Goal: Check status: Check status

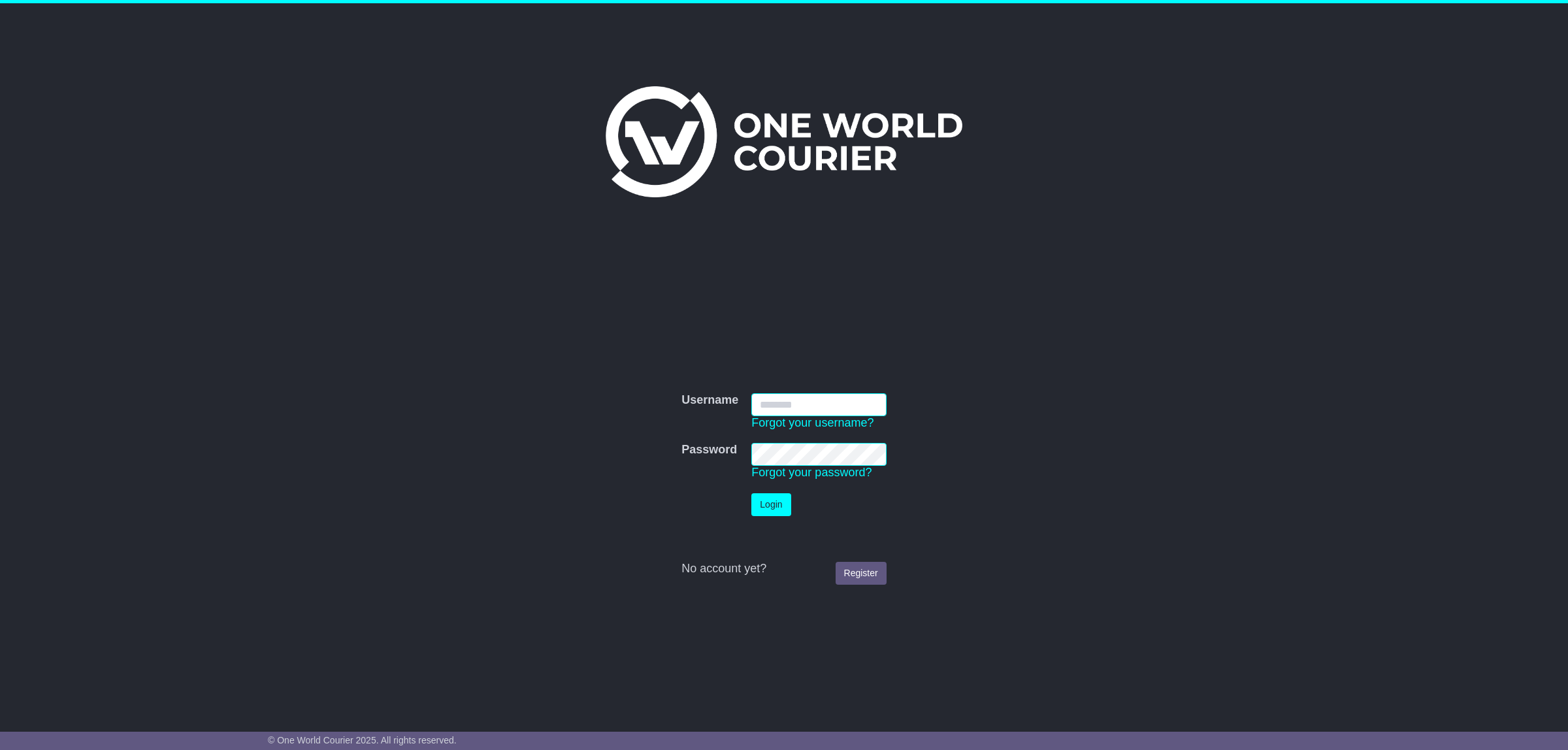
click at [784, 401] on input "Username" at bounding box center [819, 404] width 135 height 23
click at [1215, 495] on div "Username Username Forgot your username? Password Password Forgot your password?…" at bounding box center [784, 357] width 1568 height 708
click at [818, 405] on input "Username" at bounding box center [819, 404] width 135 height 23
type input "**********"
click at [780, 507] on button "Login" at bounding box center [771, 504] width 39 height 23
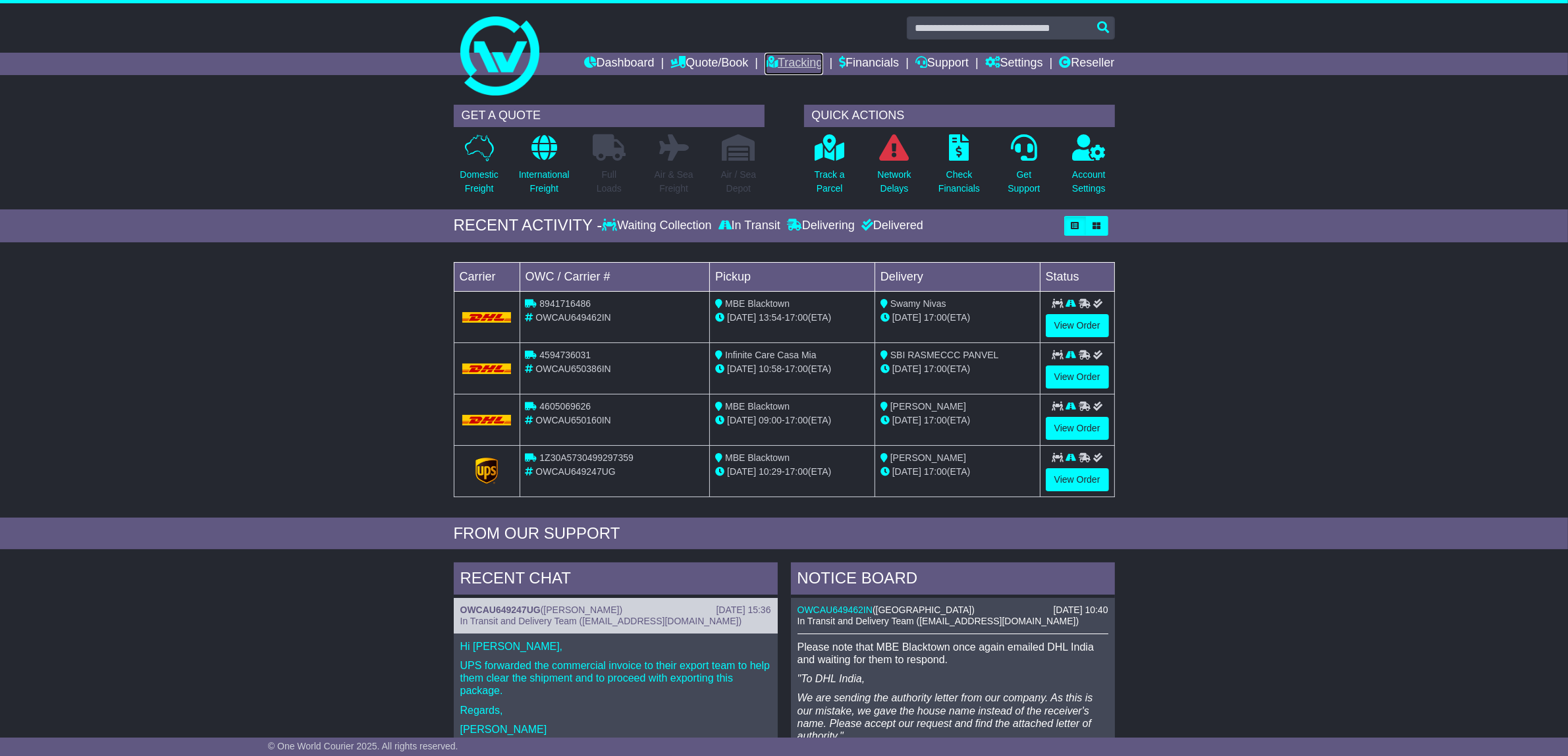
click at [782, 62] on link "Tracking" at bounding box center [793, 64] width 58 height 22
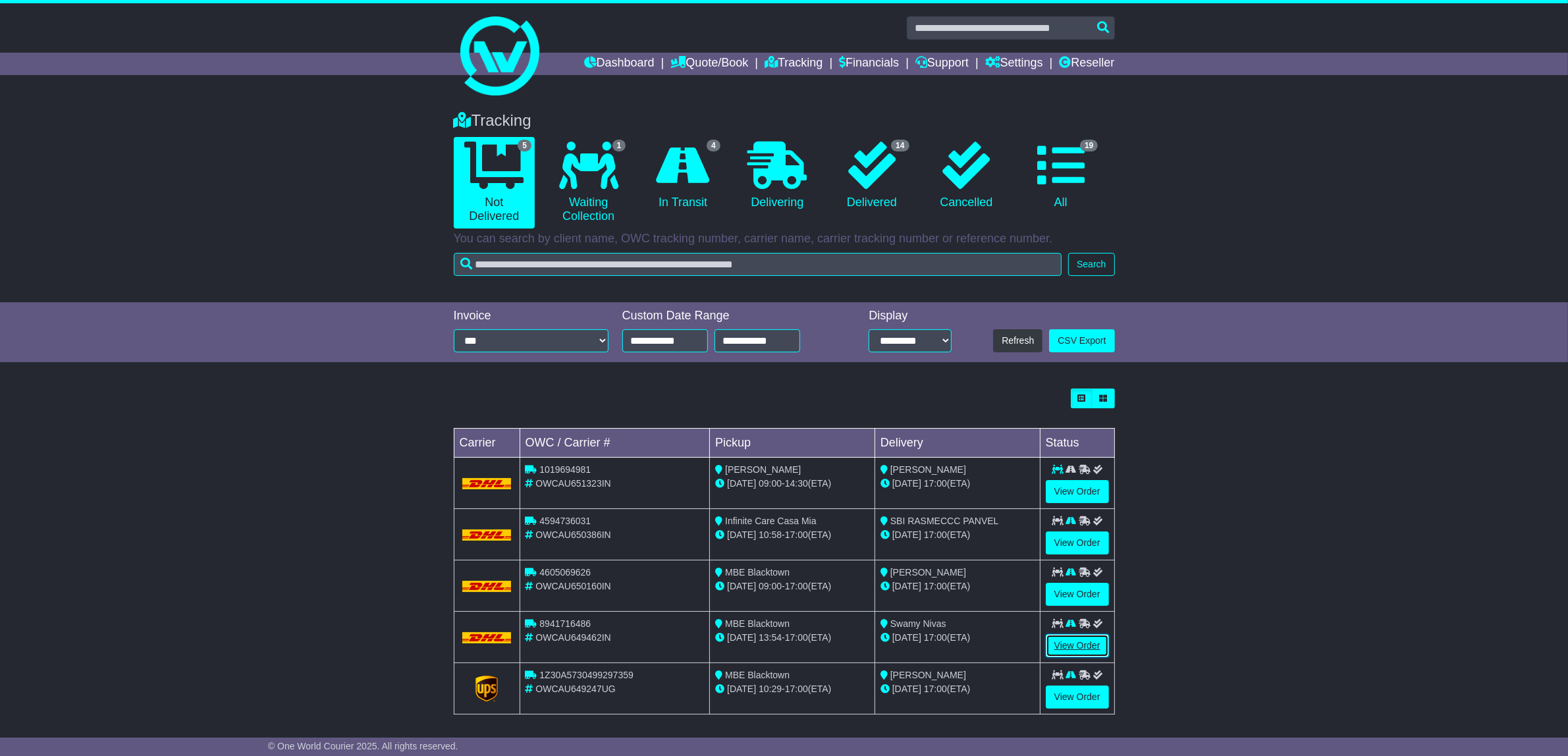
click at [1088, 646] on link "View Order" at bounding box center [1077, 646] width 63 height 23
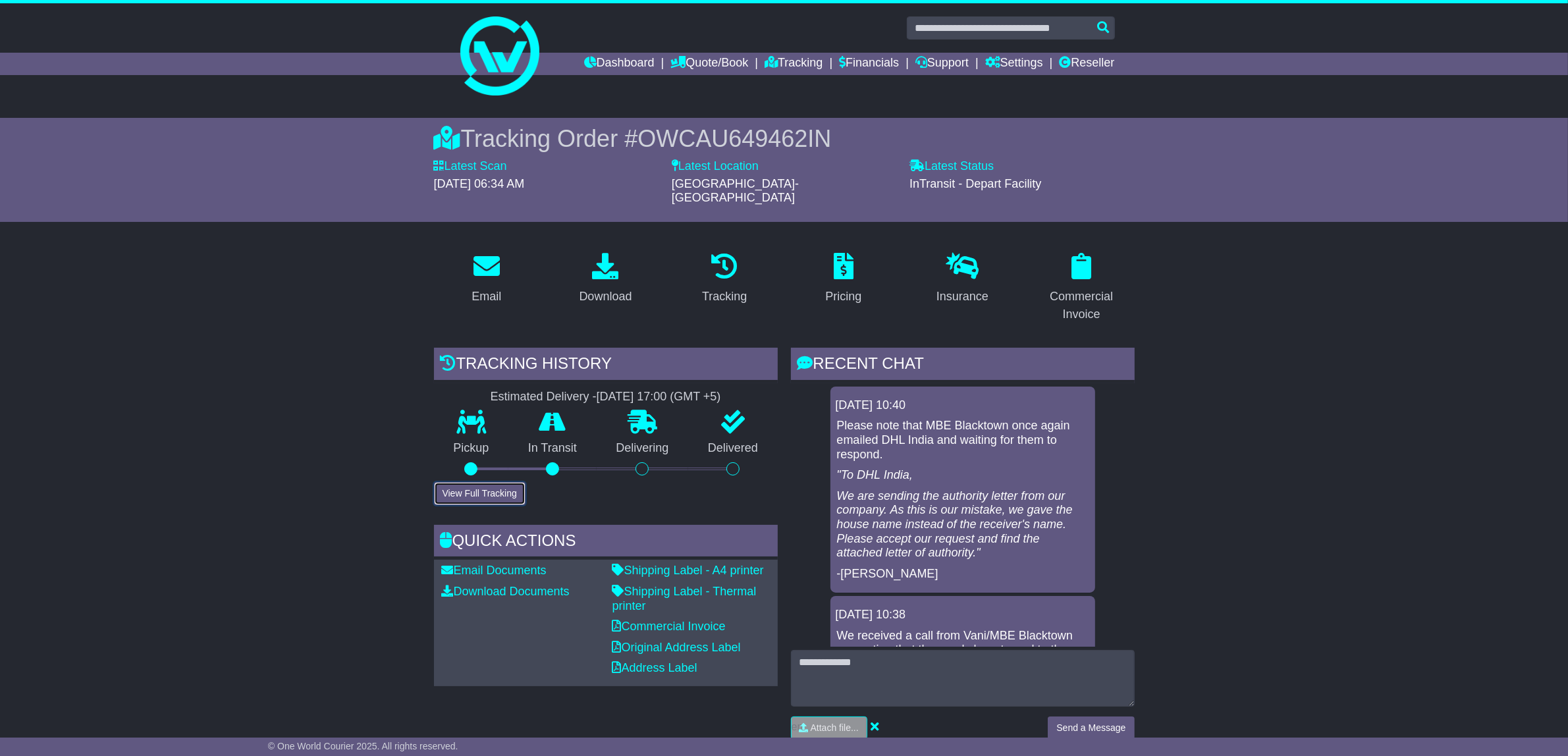
click at [506, 482] on button "View Full Tracking" at bounding box center [480, 493] width 92 height 23
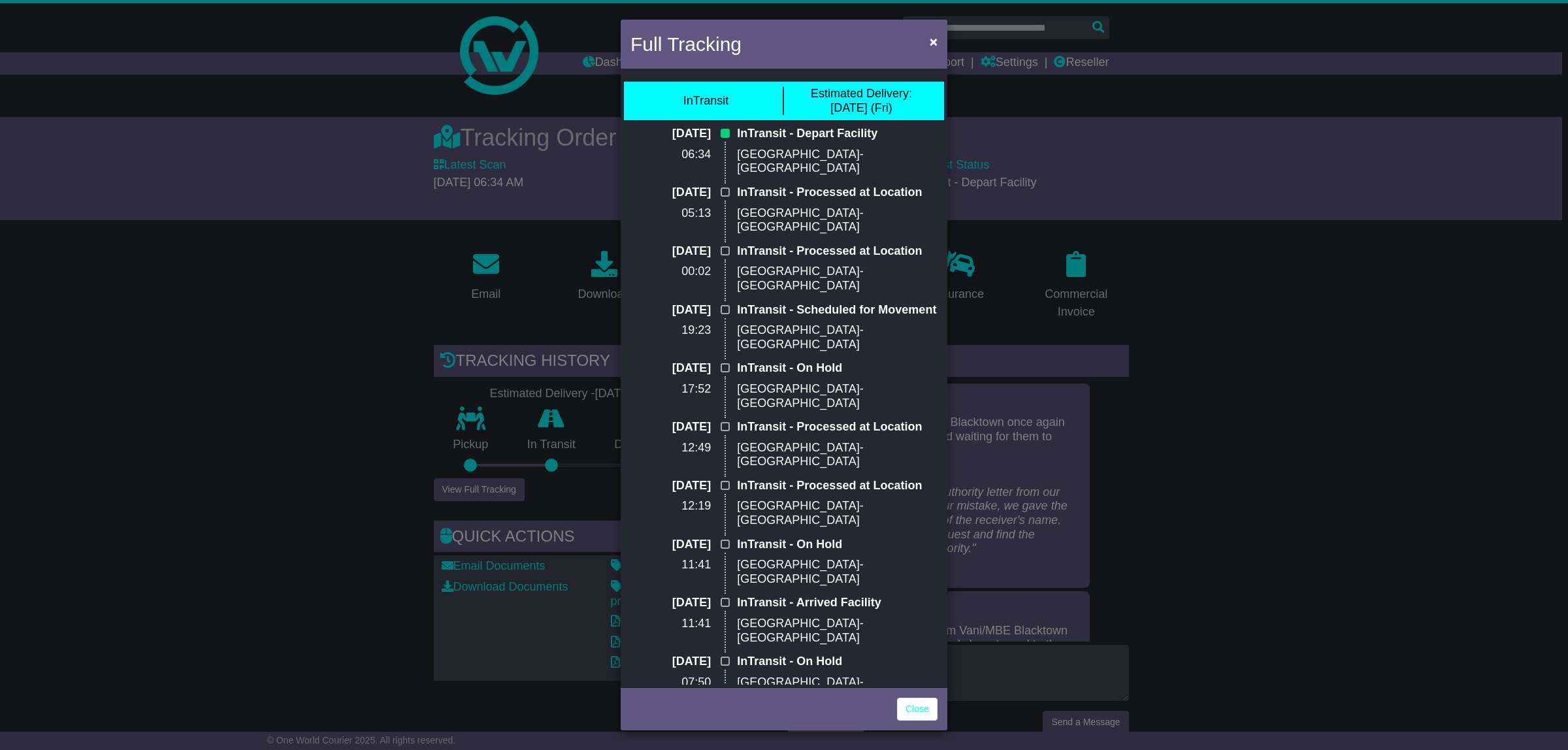
click at [1350, 457] on div "Full Tracking × InTransit Estimated Delivery: [DATE] (Fri) [DATE] 06:34 InTrans…" at bounding box center [784, 375] width 1568 height 750
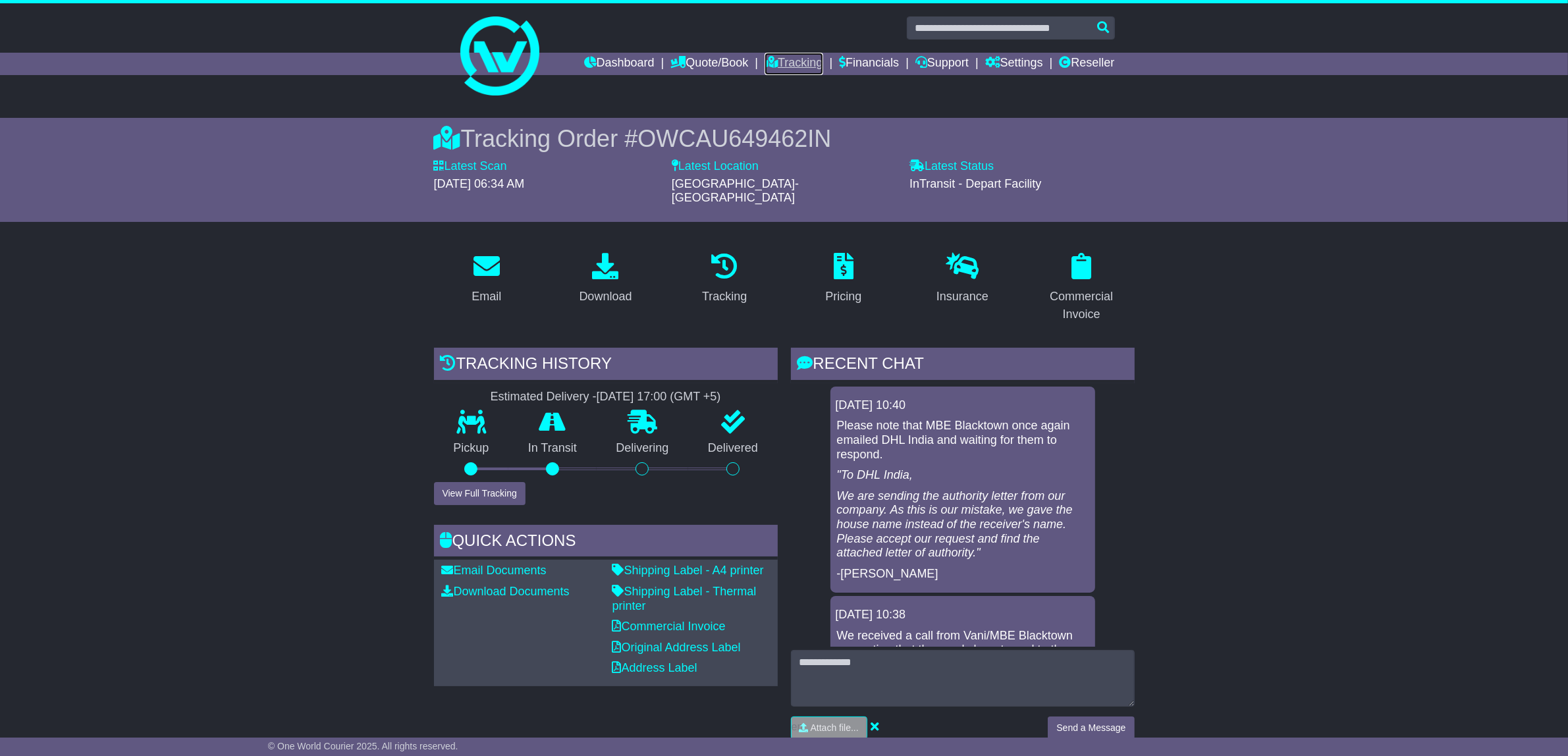
click at [794, 59] on link "Tracking" at bounding box center [793, 64] width 58 height 22
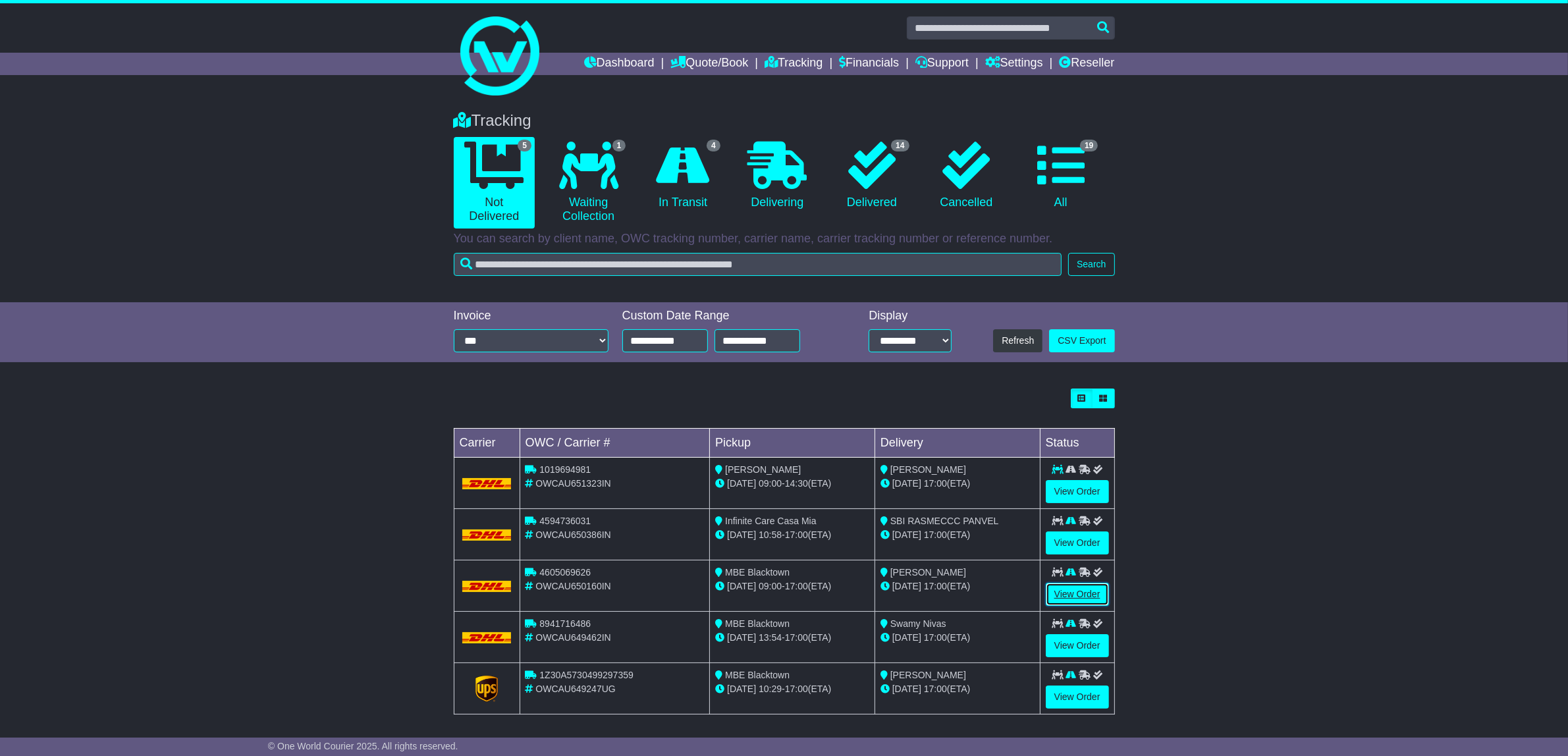
click at [1087, 599] on link "View Order" at bounding box center [1077, 594] width 63 height 23
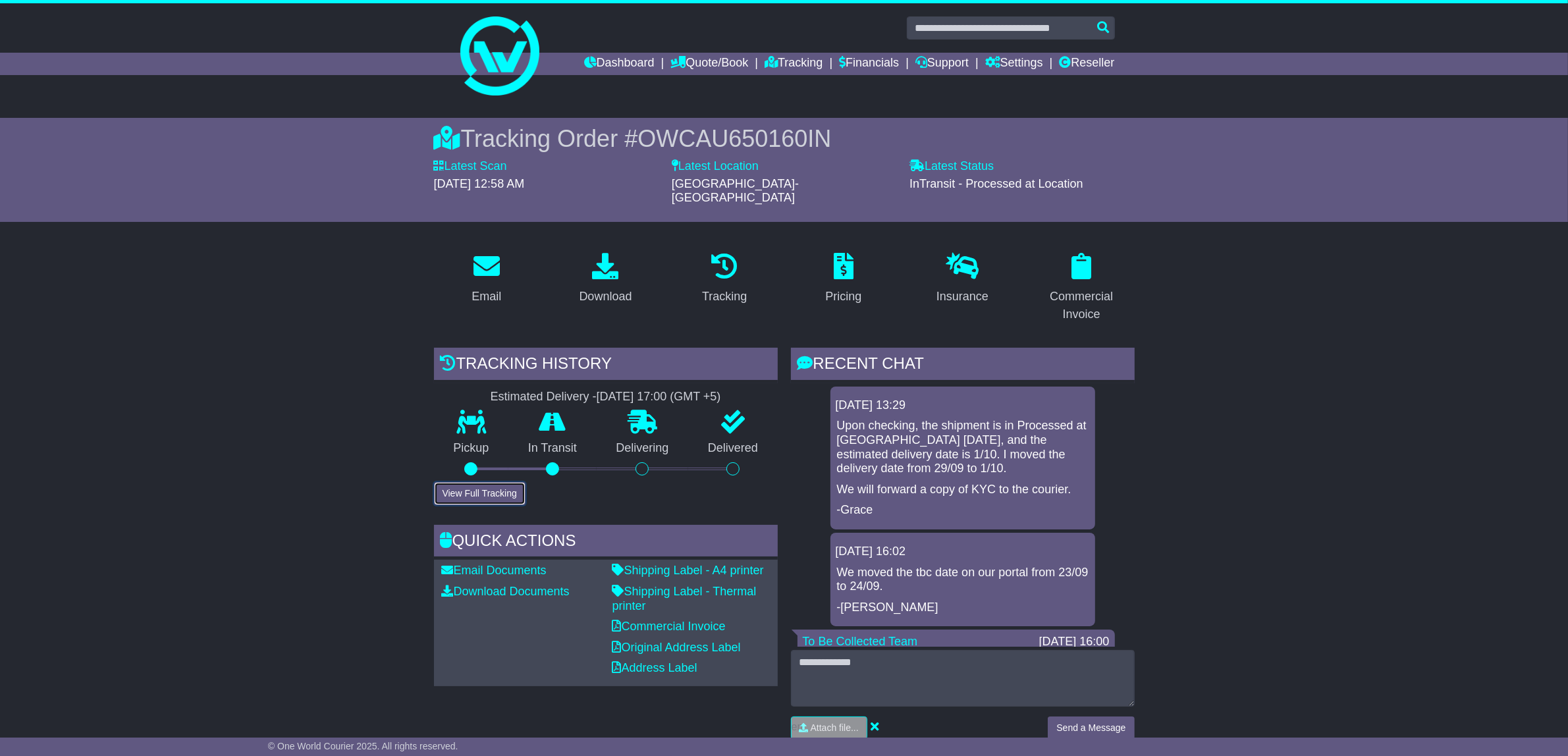
click at [489, 482] on button "View Full Tracking" at bounding box center [480, 493] width 92 height 23
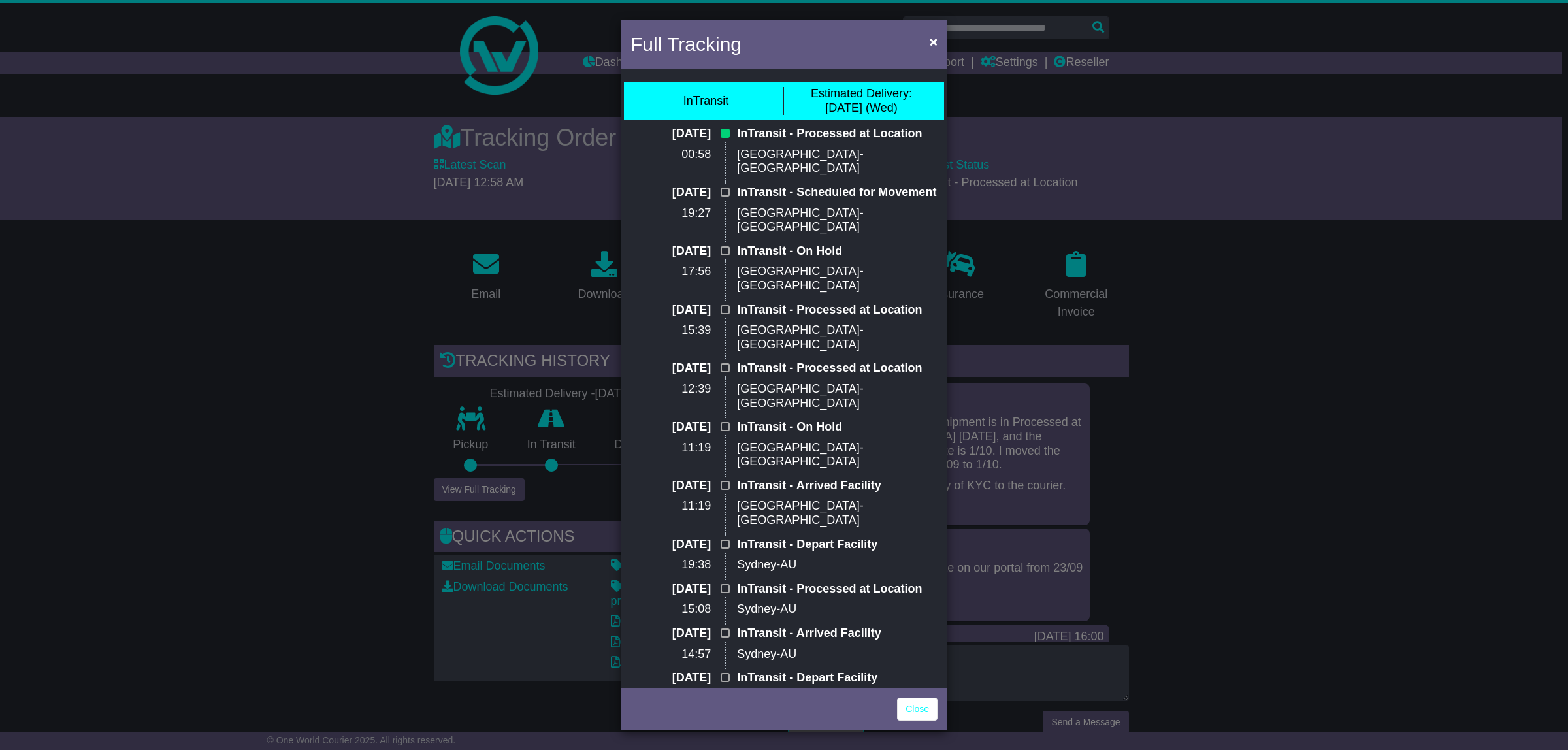
click at [269, 257] on div "Full Tracking × InTransit Estimated Delivery: [DATE] (Wed) [DATE] 00:58 InTrans…" at bounding box center [784, 375] width 1568 height 750
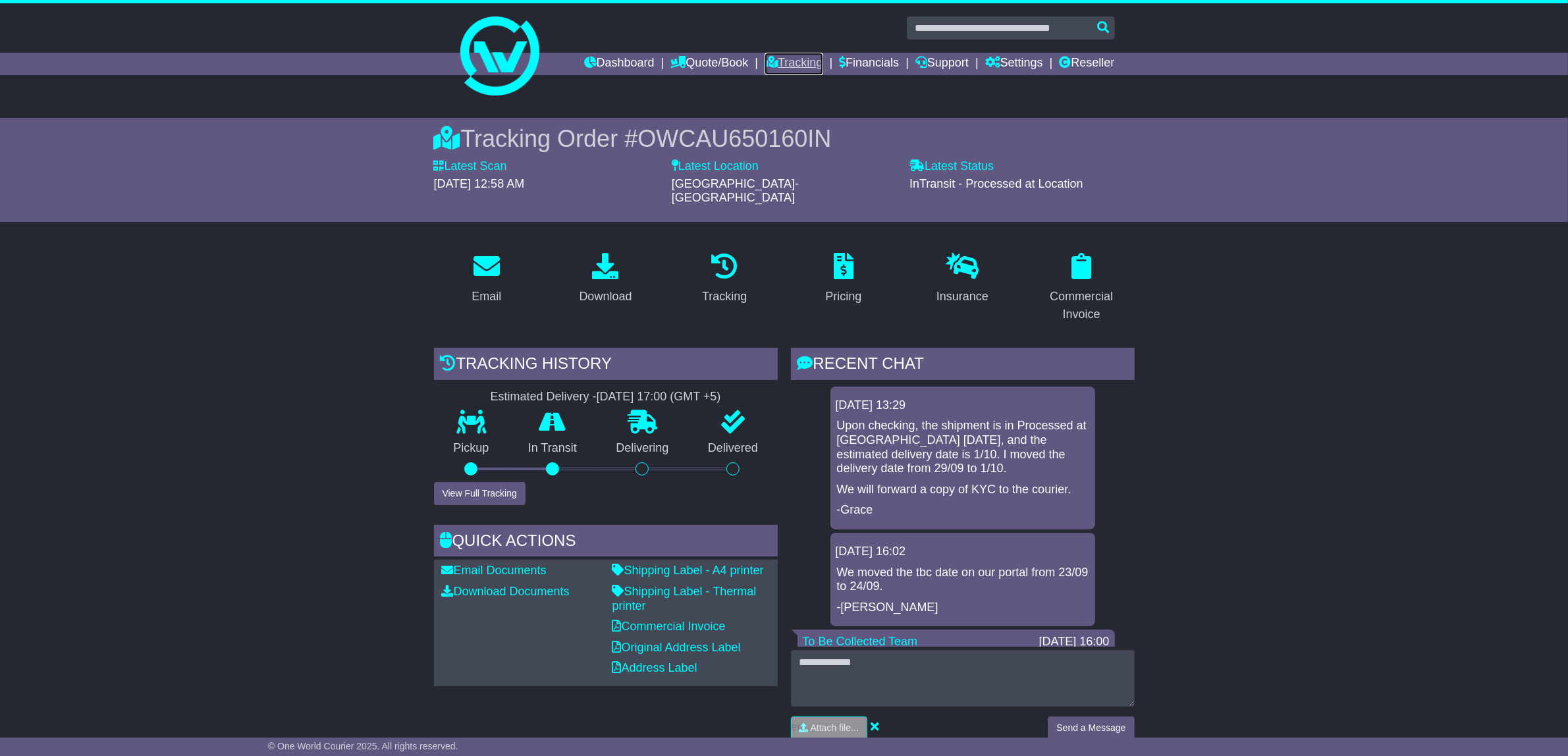
click at [789, 66] on link "Tracking" at bounding box center [793, 64] width 58 height 22
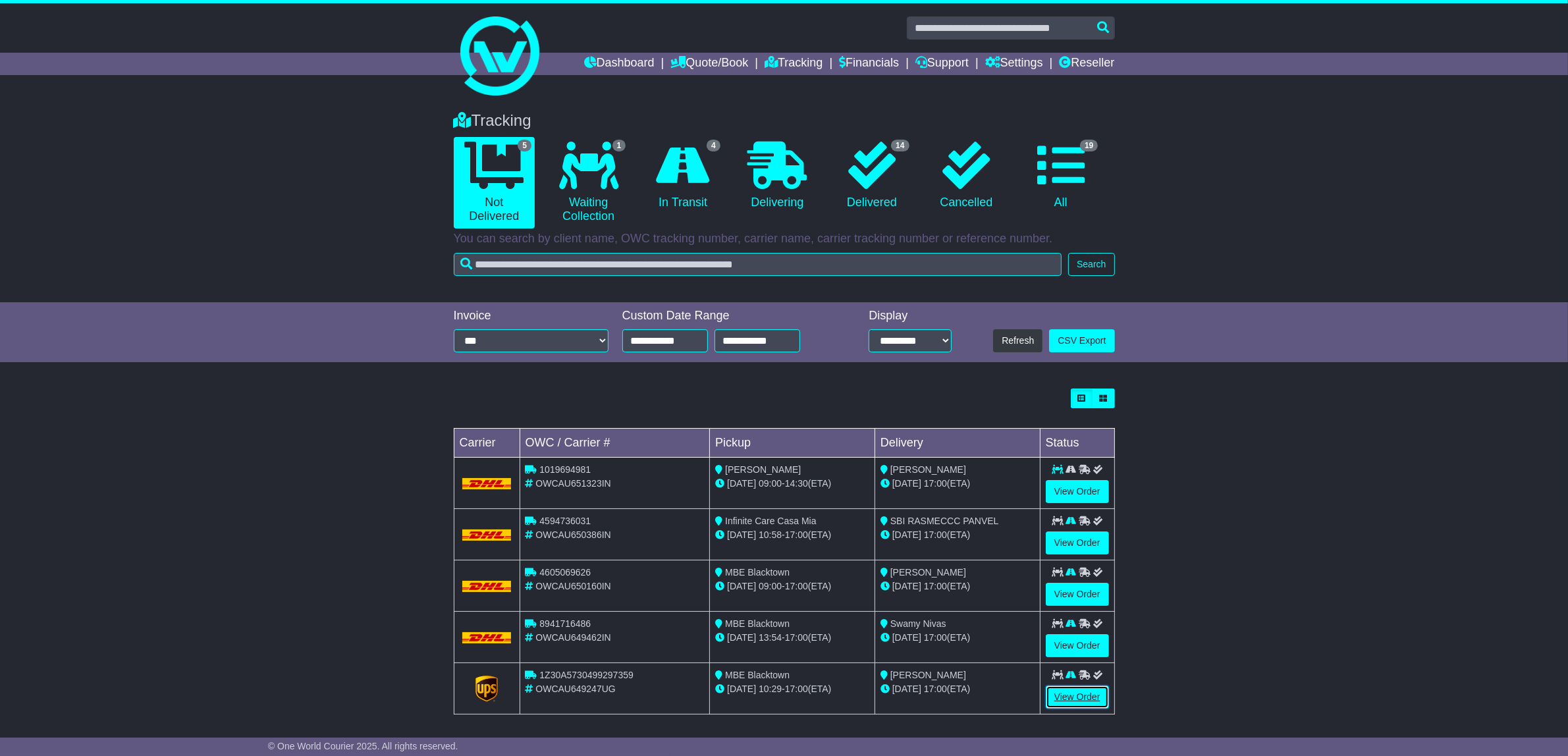
click at [1076, 699] on link "View Order" at bounding box center [1077, 697] width 63 height 23
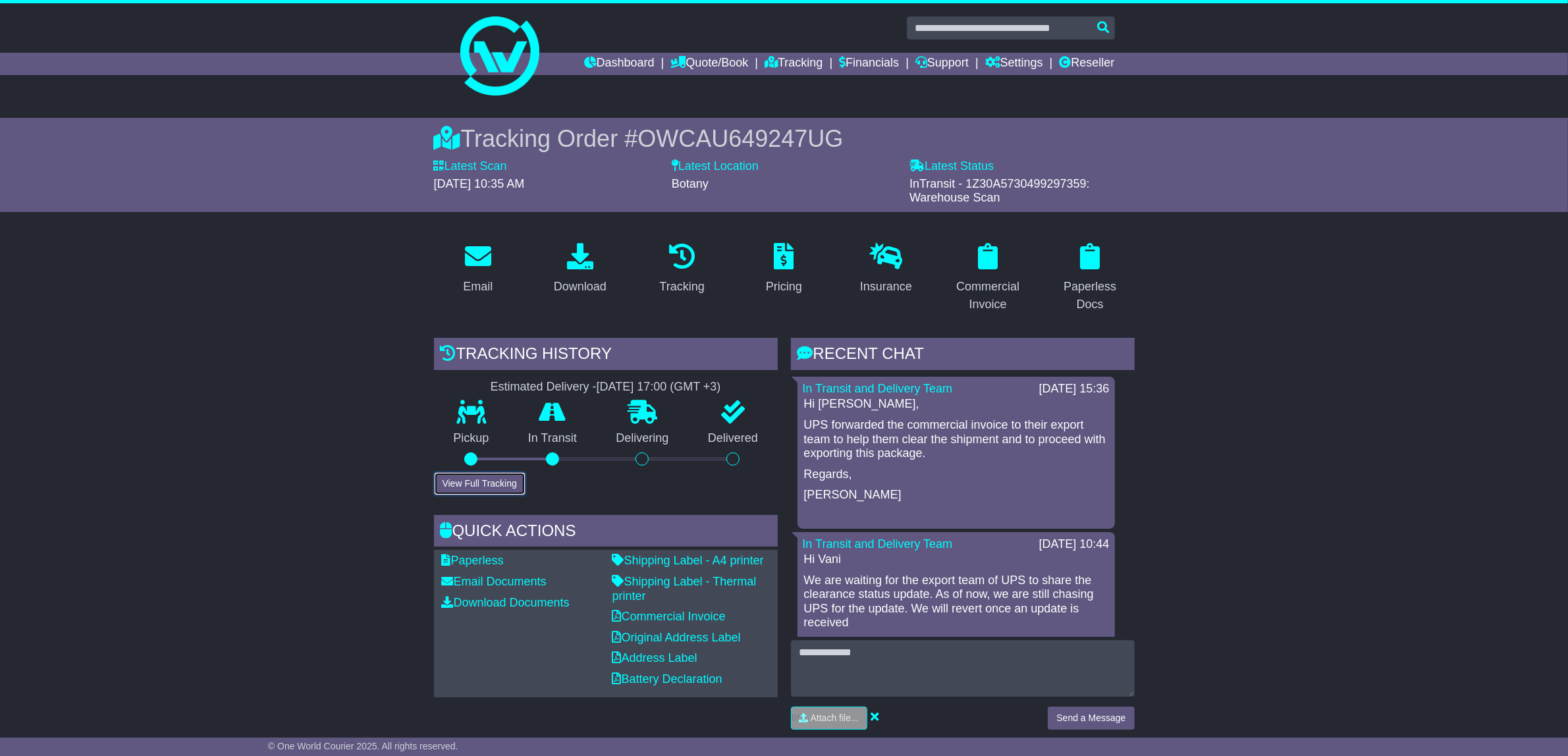
click at [481, 486] on button "View Full Tracking" at bounding box center [480, 483] width 92 height 23
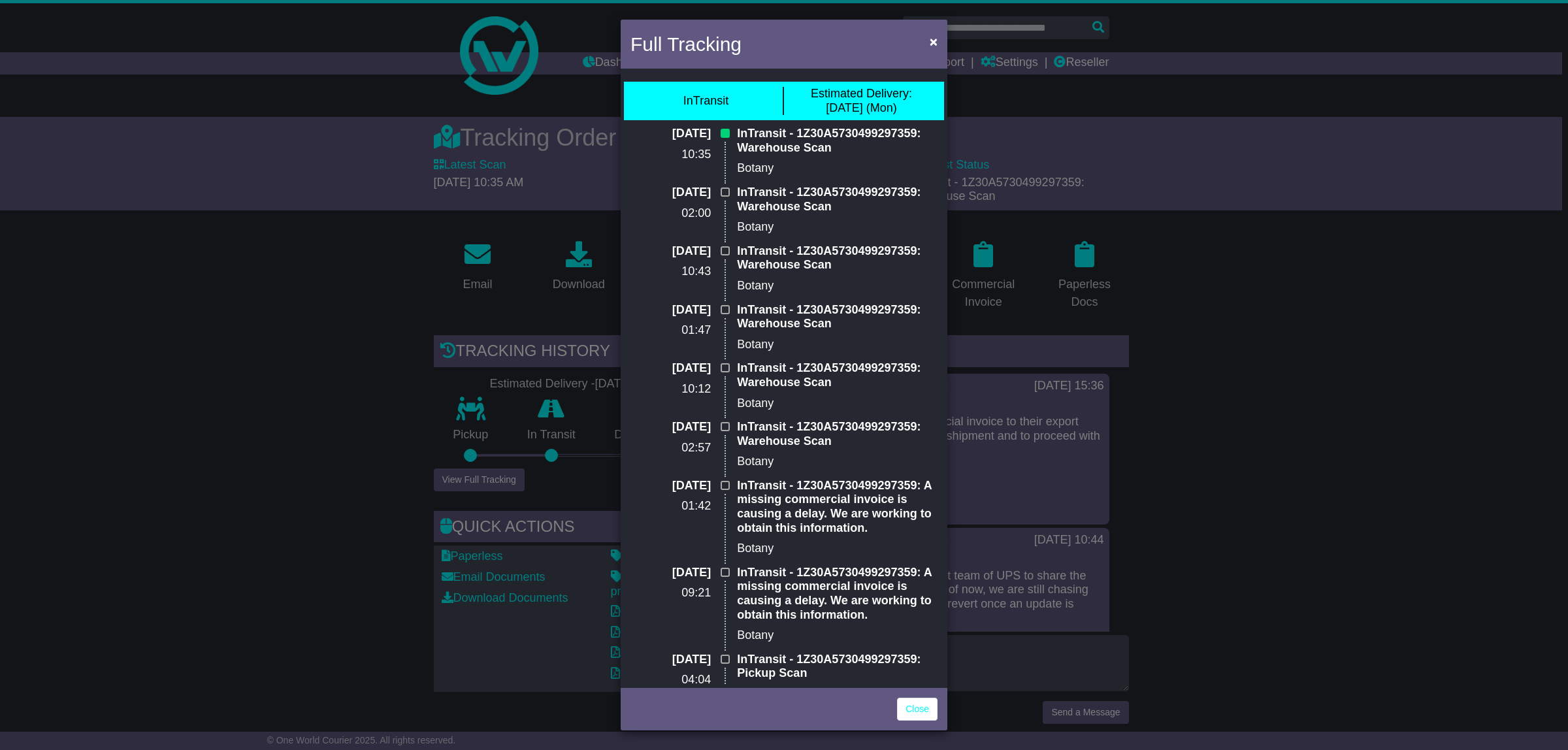
click at [243, 452] on div "Full Tracking × InTransit Estimated Delivery: [DATE] (Mon) [DATE] 10:35 InTrans…" at bounding box center [784, 375] width 1568 height 750
